Goal: Navigation & Orientation: Find specific page/section

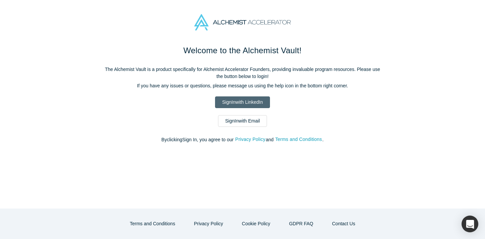
click at [236, 103] on link "Sign In with LinkedIn" at bounding box center [242, 102] width 55 height 12
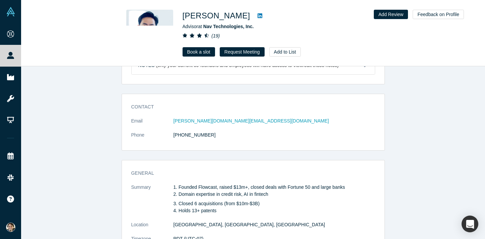
scroll to position [27, 0]
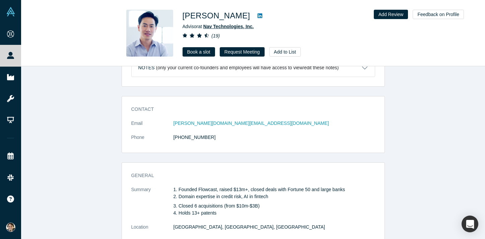
click at [231, 25] on span "Nav Technologies, Inc." at bounding box center [228, 26] width 51 height 5
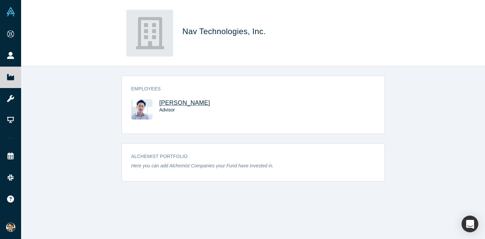
click at [177, 100] on span "[PERSON_NAME]" at bounding box center [184, 102] width 51 height 7
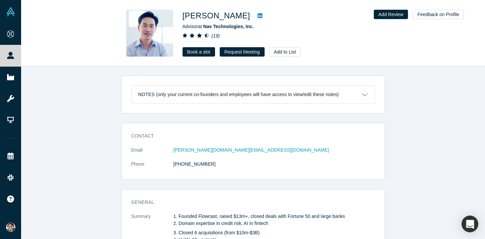
click at [258, 14] on icon at bounding box center [260, 15] width 5 height 5
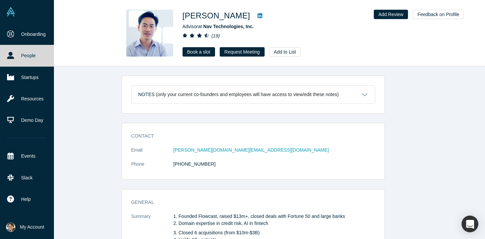
click at [13, 56] on icon at bounding box center [10, 55] width 7 height 7
